Goal: Transaction & Acquisition: Purchase product/service

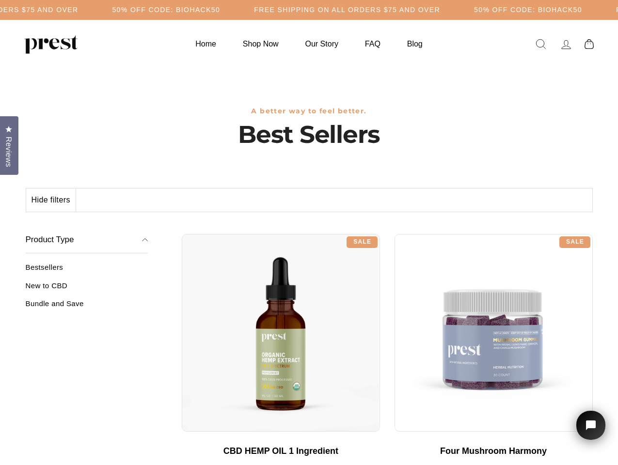
click at [309, 232] on div "**********" at bounding box center [387, 230] width 411 height 7
click at [220, 10] on h5 "50% OFF CODE: BIOHACK50" at bounding box center [166, 10] width 108 height 8
click at [51, 200] on button "Hide filters" at bounding box center [51, 199] width 50 height 23
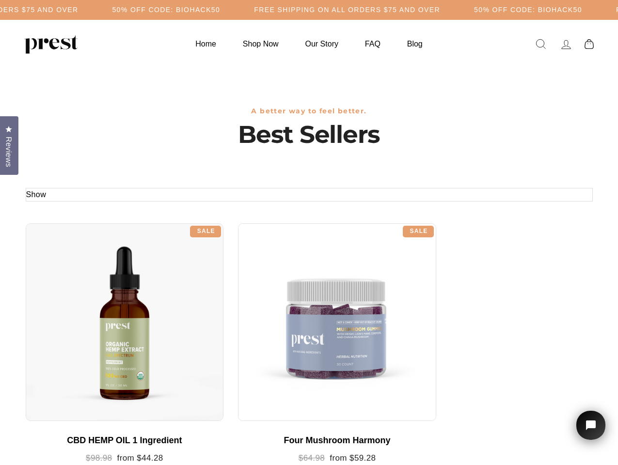
click at [87, 289] on div at bounding box center [125, 322] width 198 height 198
click at [87, 307] on div at bounding box center [125, 322] width 198 height 198
click at [9, 144] on span "Reviews" at bounding box center [8, 152] width 13 height 31
